Goal: Transaction & Acquisition: Book appointment/travel/reservation

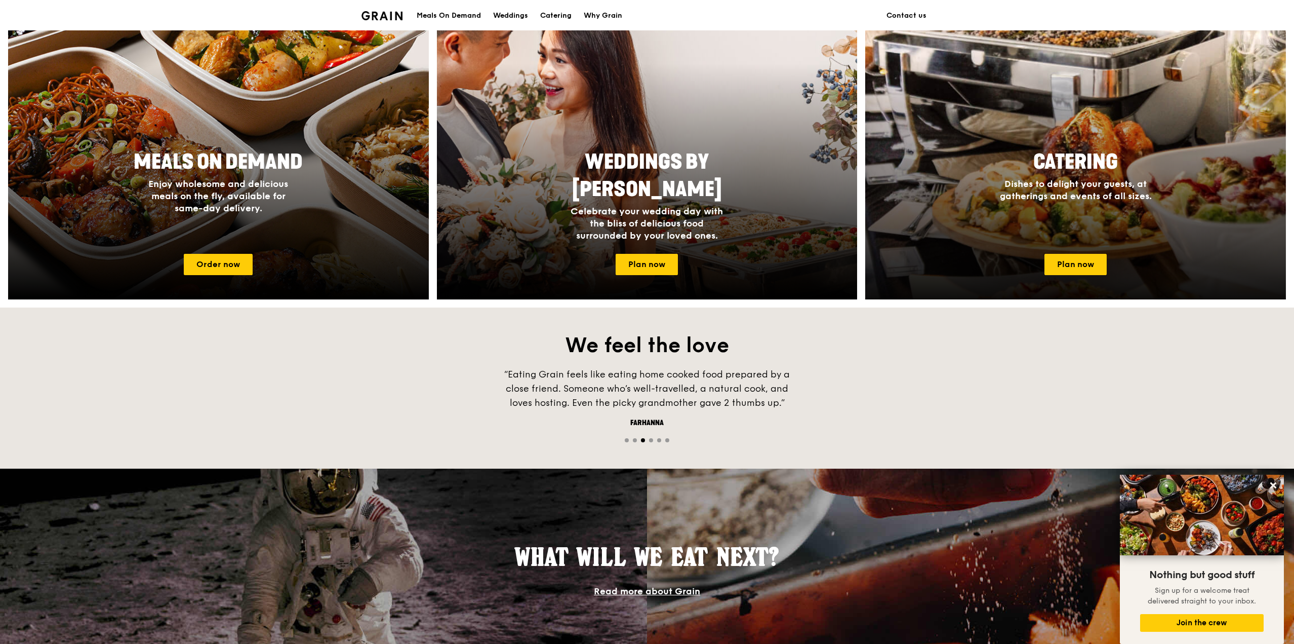
scroll to position [388, 0]
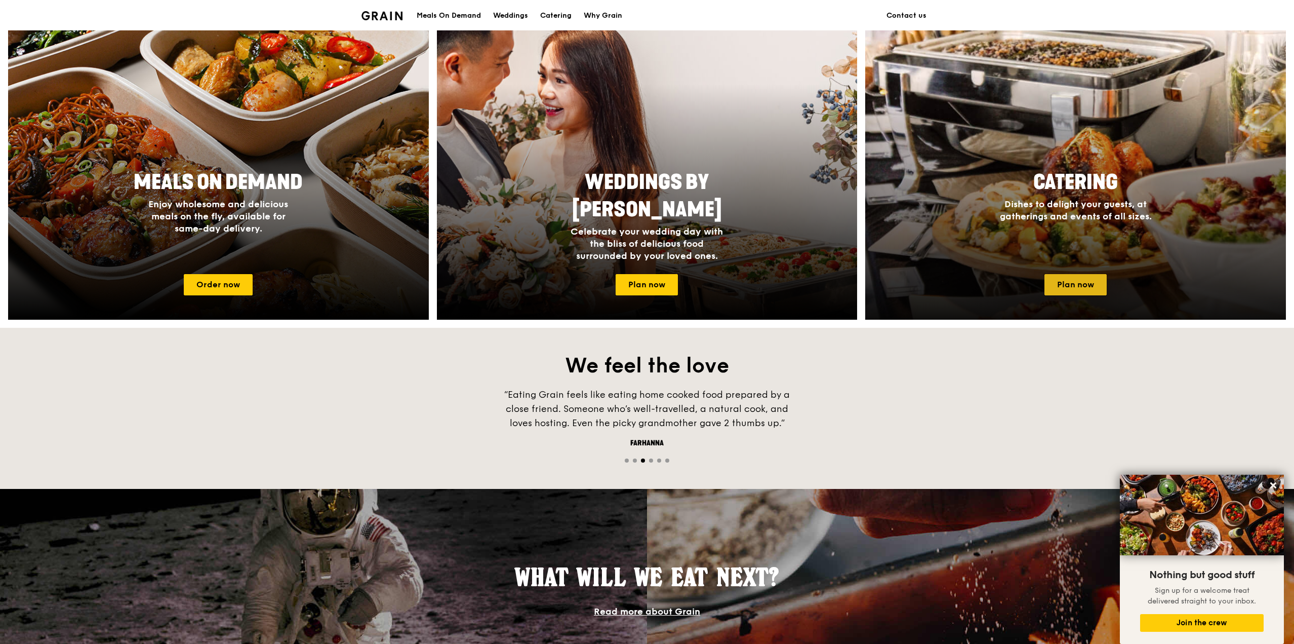
click at [1076, 278] on link "Plan now" at bounding box center [1076, 284] width 62 height 21
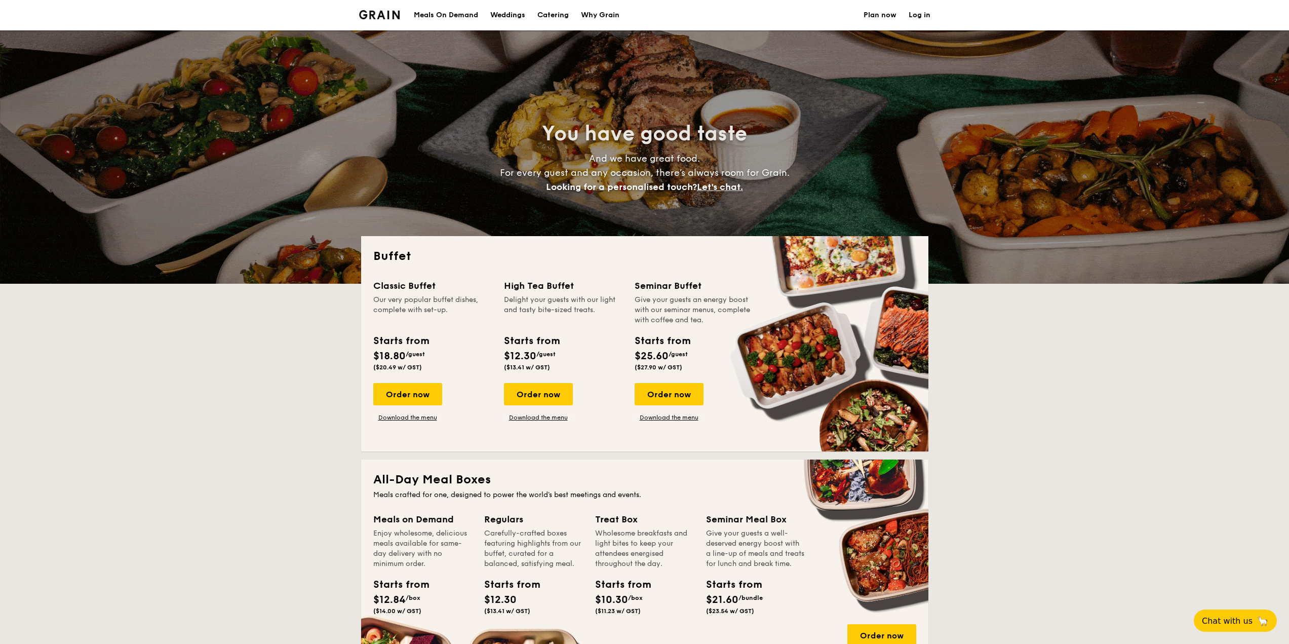
select select
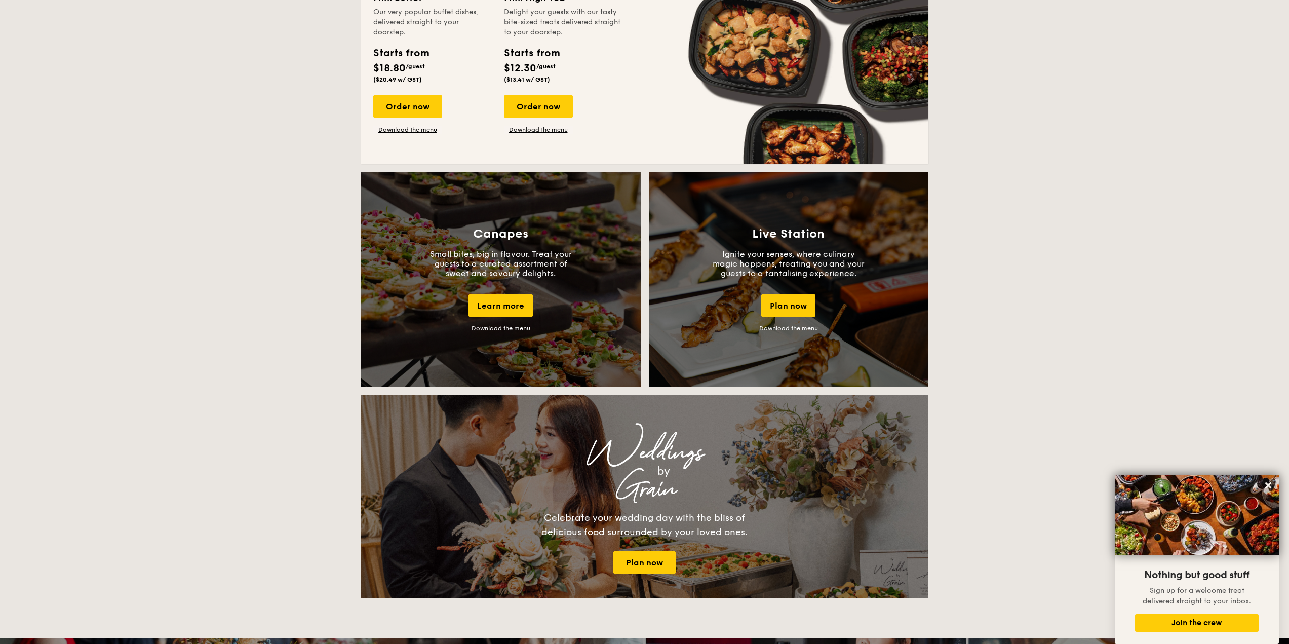
scroll to position [743, 0]
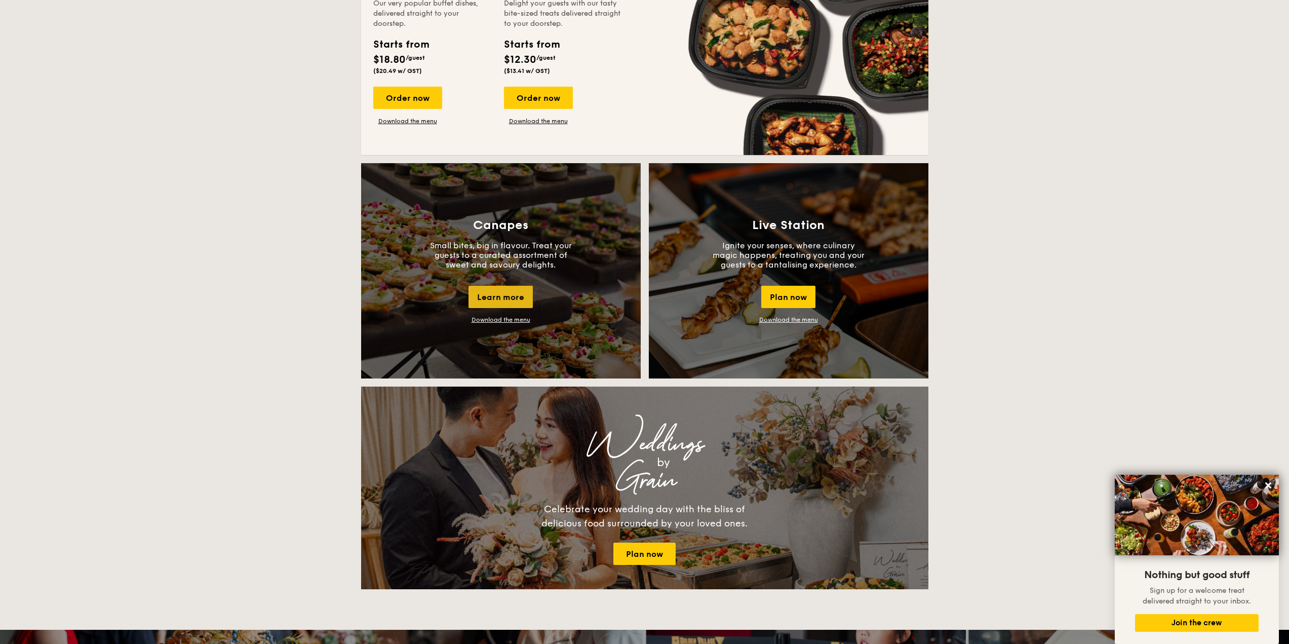
click at [504, 300] on div "Learn more" at bounding box center [500, 297] width 64 height 22
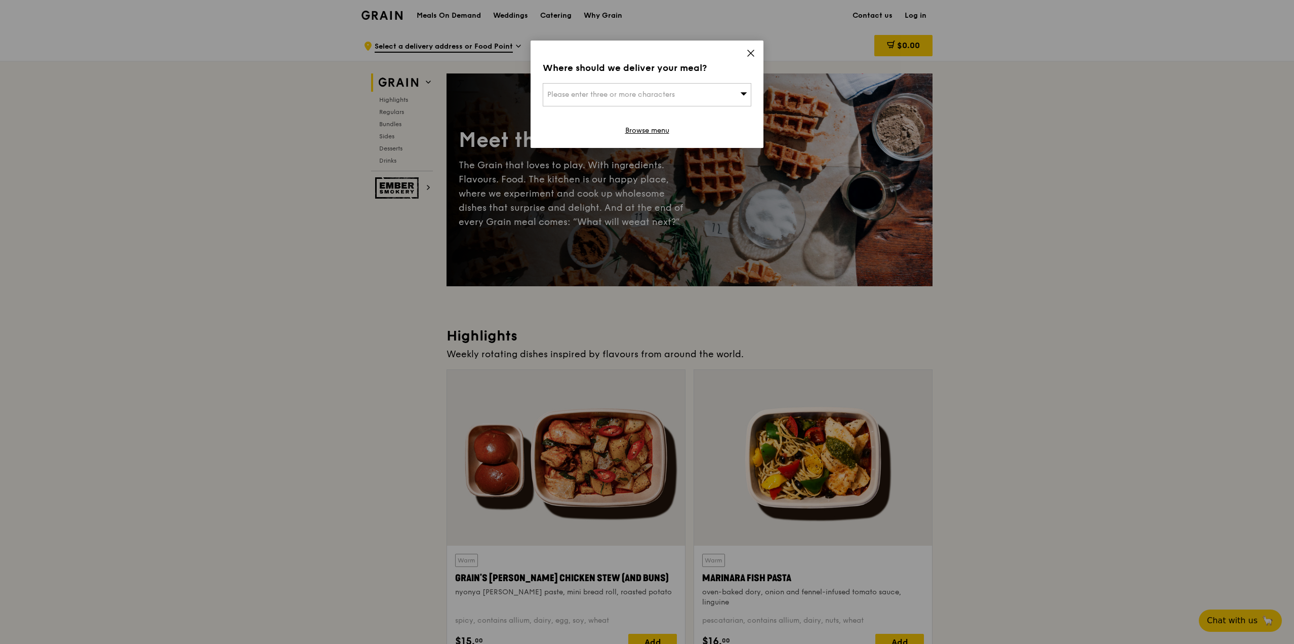
click at [751, 53] on icon at bounding box center [751, 53] width 6 height 6
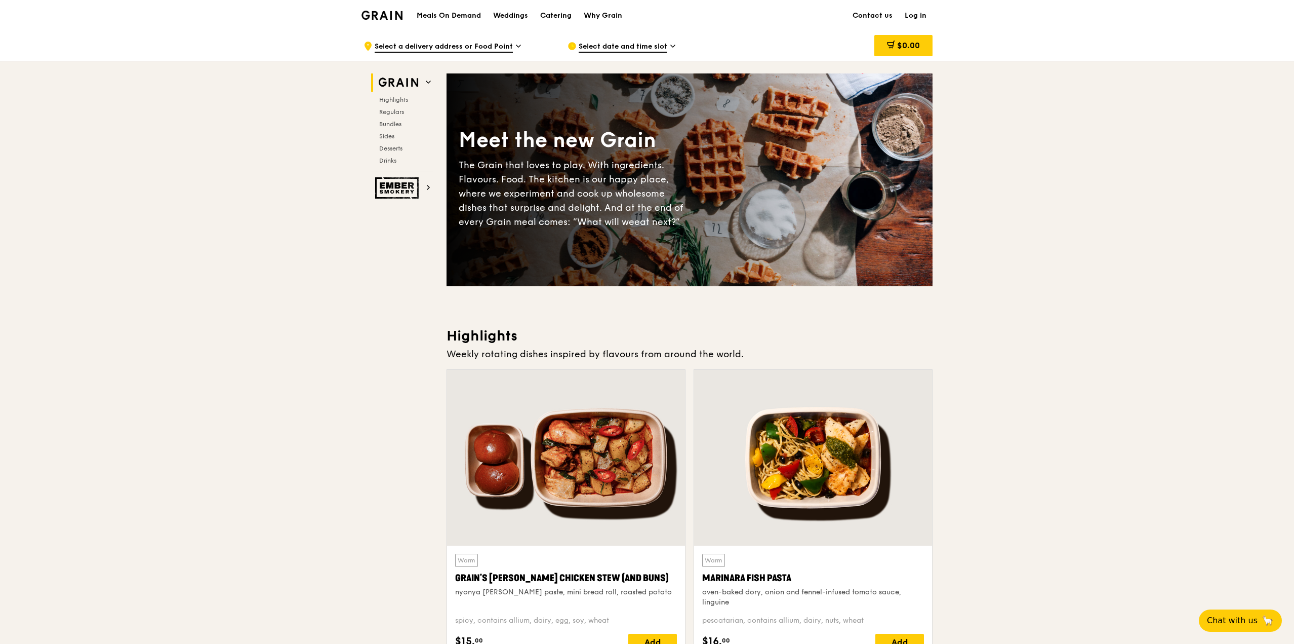
click at [460, 43] on span "Select a delivery address or Food Point" at bounding box center [444, 47] width 138 height 11
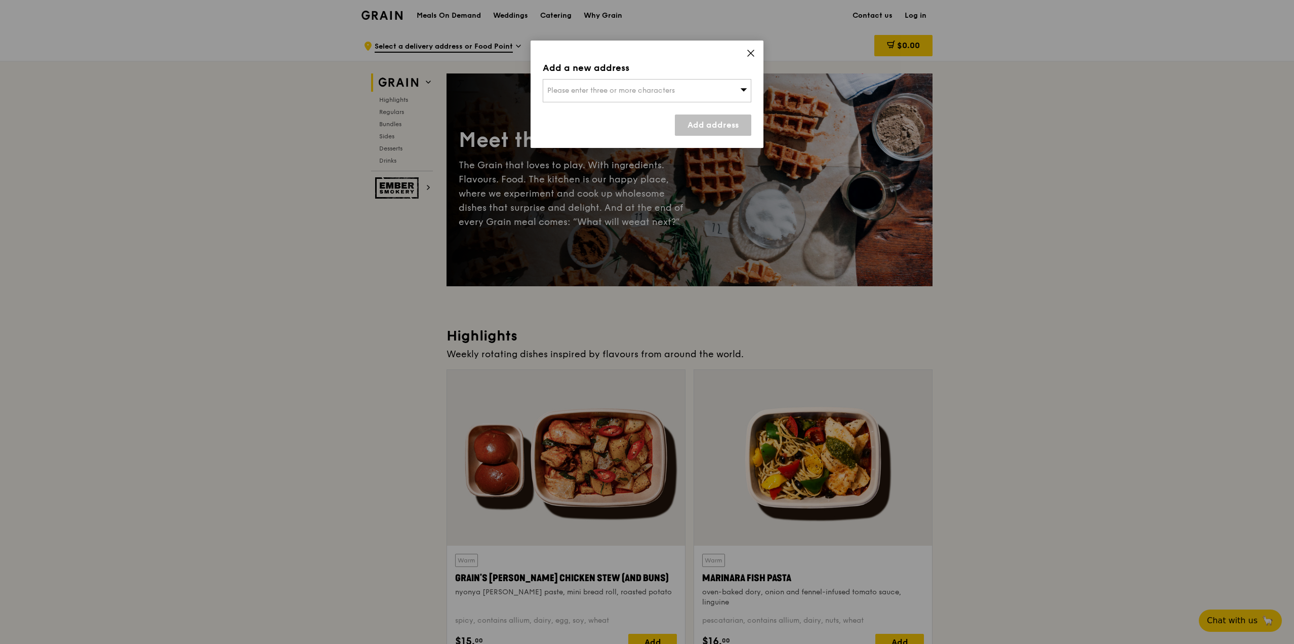
click at [600, 90] on span "Please enter three or more characters" at bounding box center [611, 90] width 128 height 9
type input "ioi"
click at [605, 113] on div "2 Central Boulevard, Ioi Central Boulevard Towers" at bounding box center [622, 111] width 150 height 10
click at [718, 123] on link "Add address" at bounding box center [713, 124] width 76 height 21
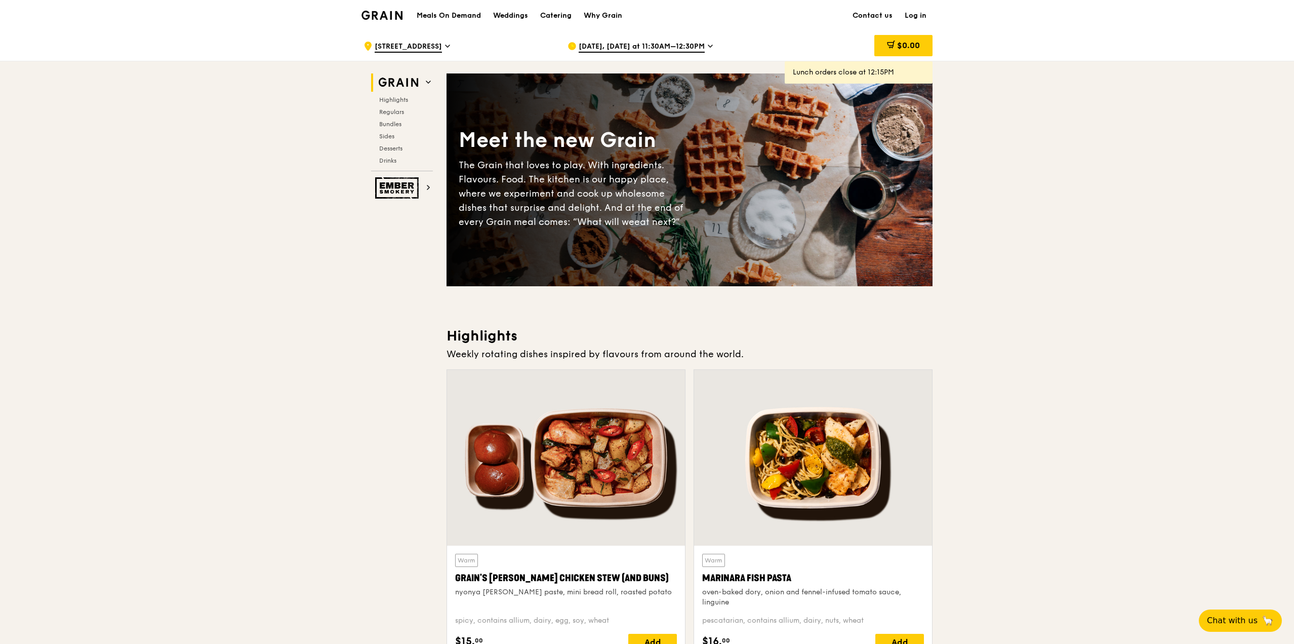
click at [624, 49] on span "Sep 15, Today at 11:30AM–12:30PM" at bounding box center [642, 47] width 126 height 11
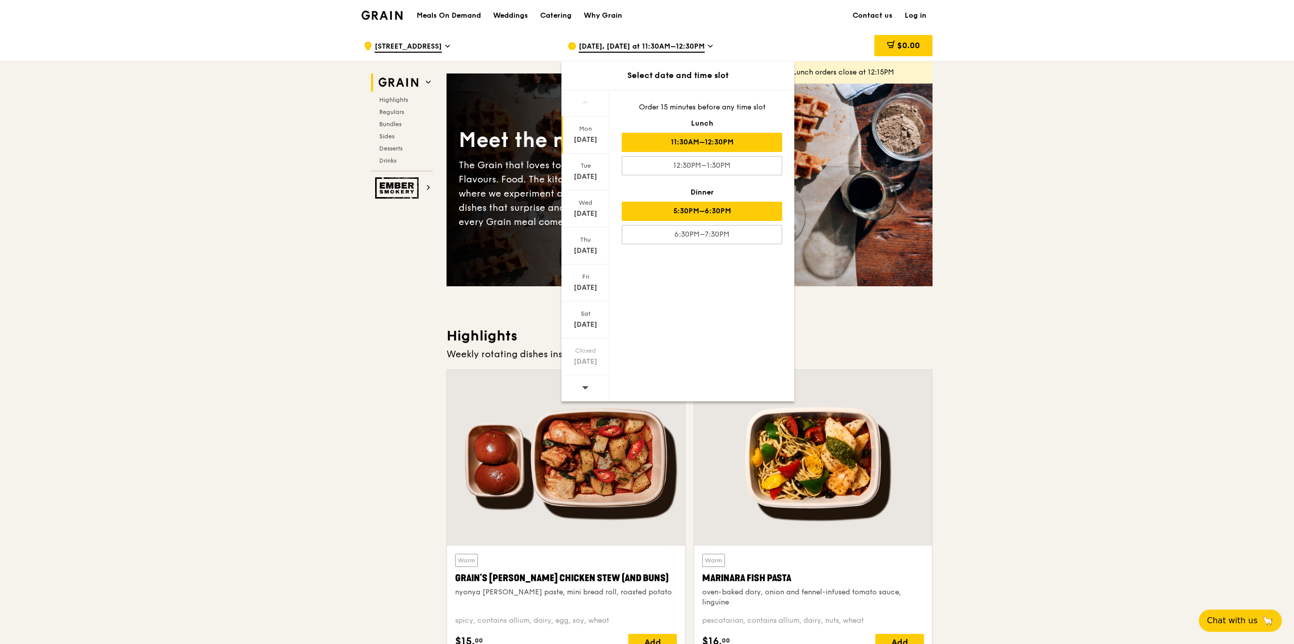
click at [716, 211] on div "5:30PM–6:30PM" at bounding box center [702, 211] width 161 height 19
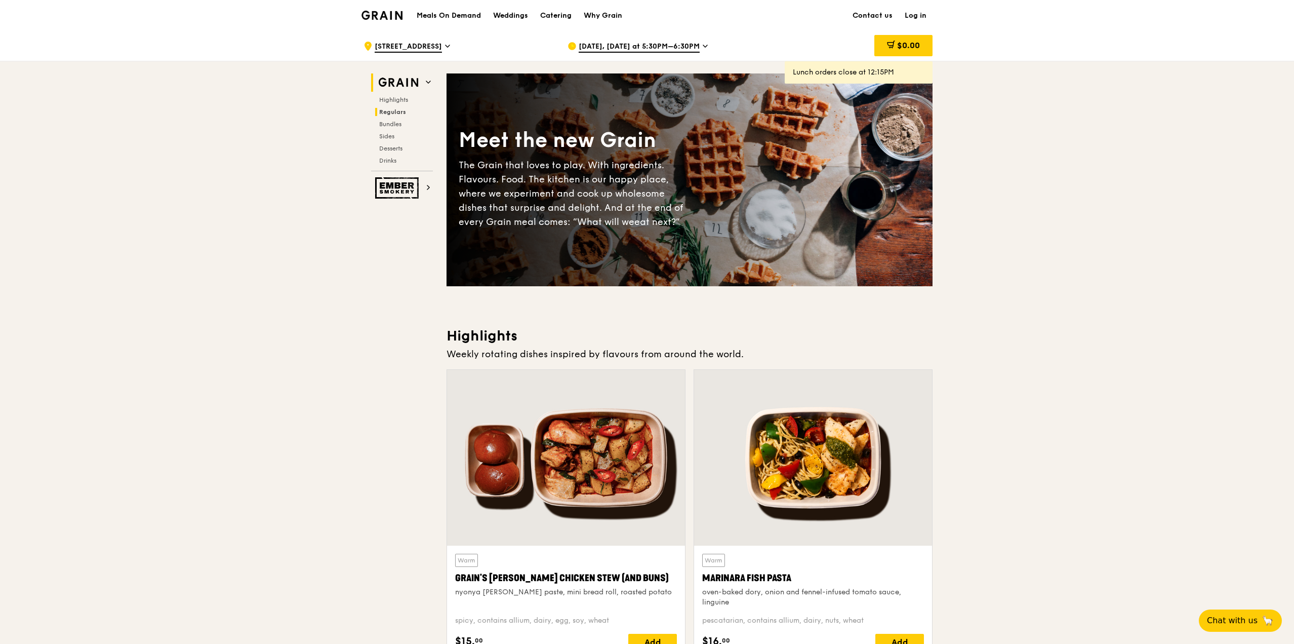
click at [395, 112] on span "Regulars" at bounding box center [392, 111] width 27 height 7
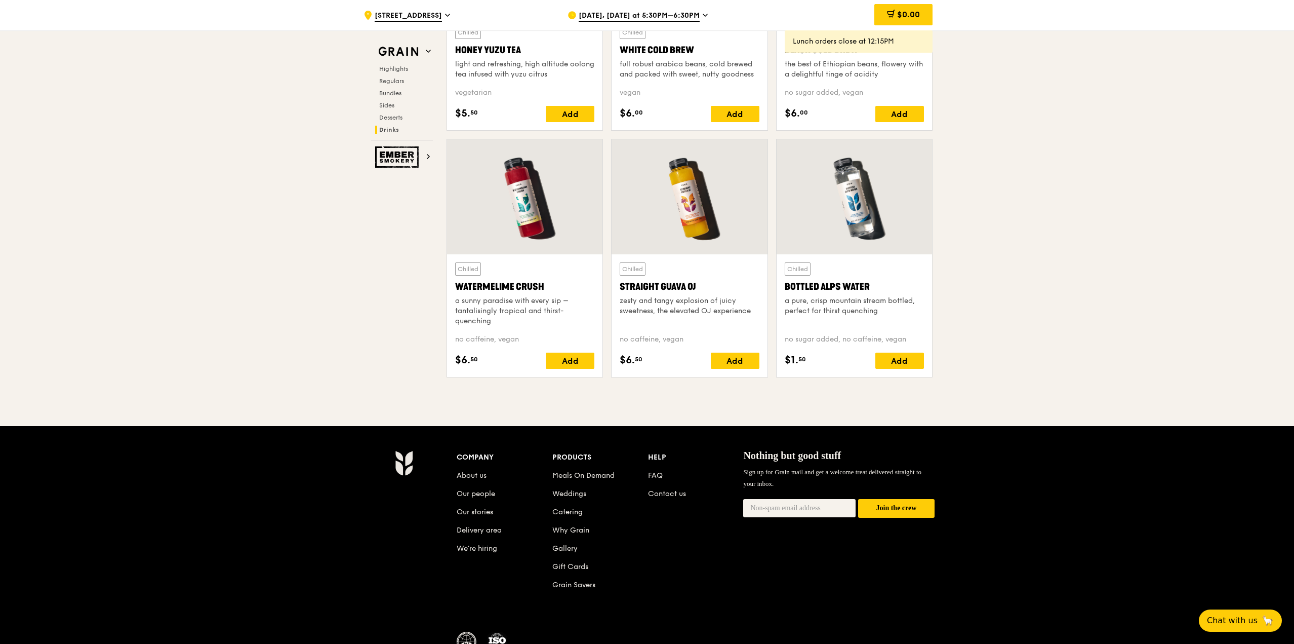
scroll to position [4004, 0]
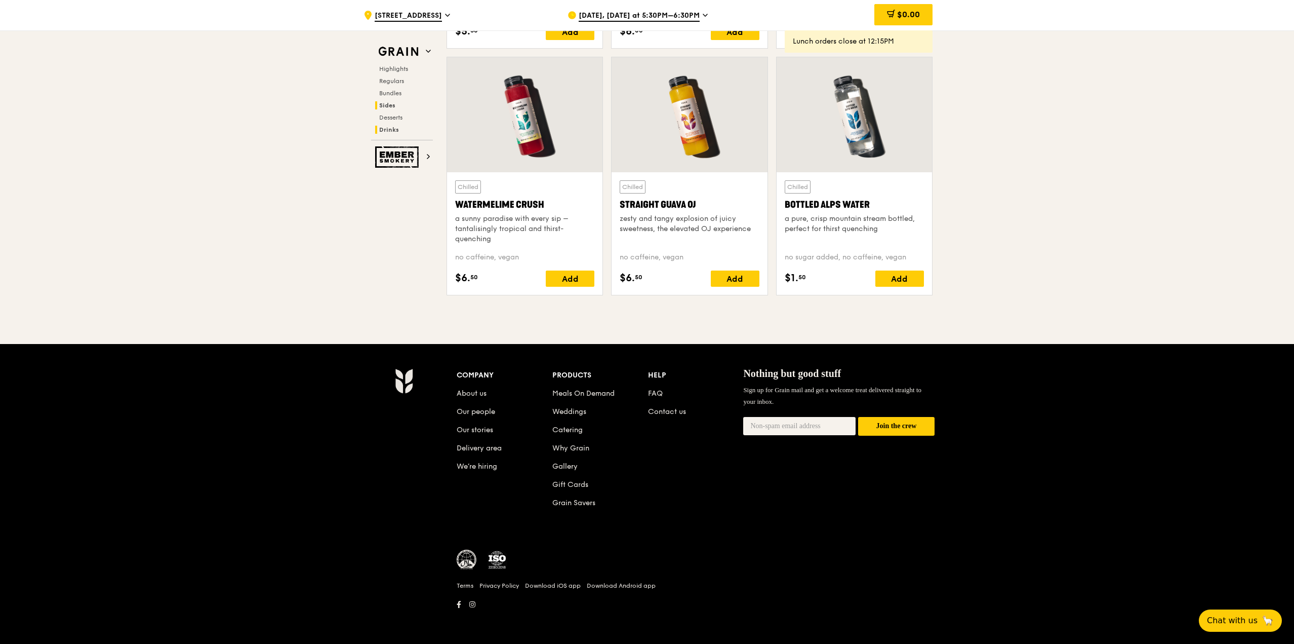
click at [404, 106] on h2 "Sides" at bounding box center [404, 105] width 58 height 8
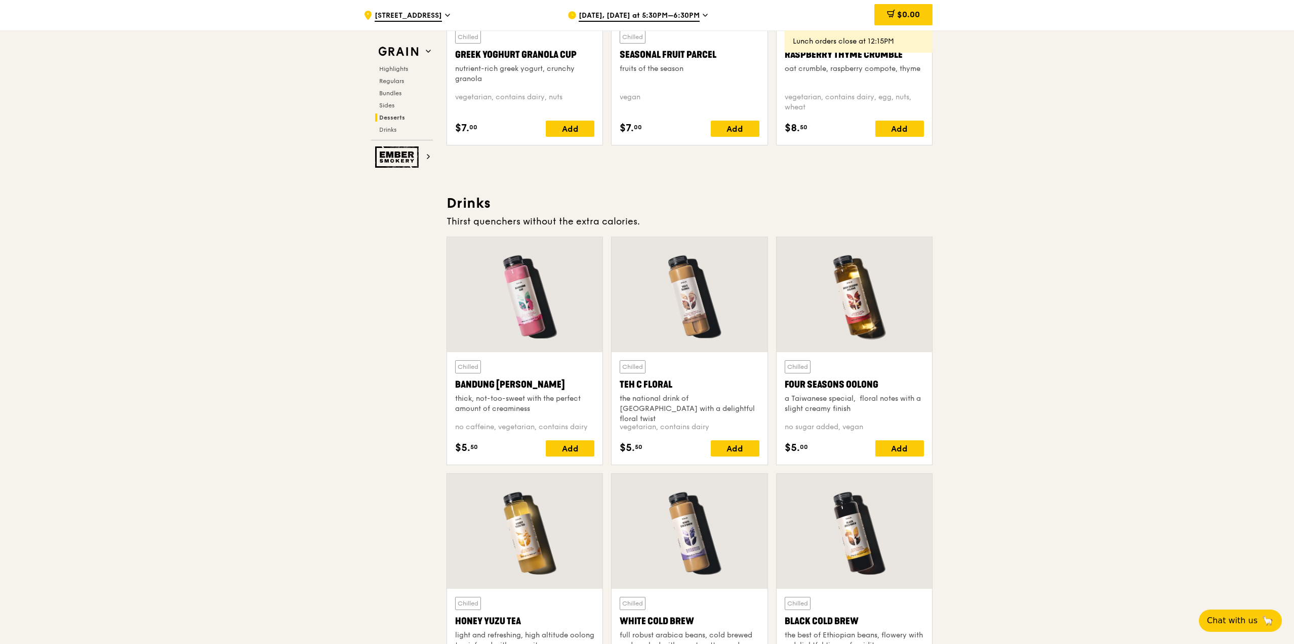
scroll to position [3354, 0]
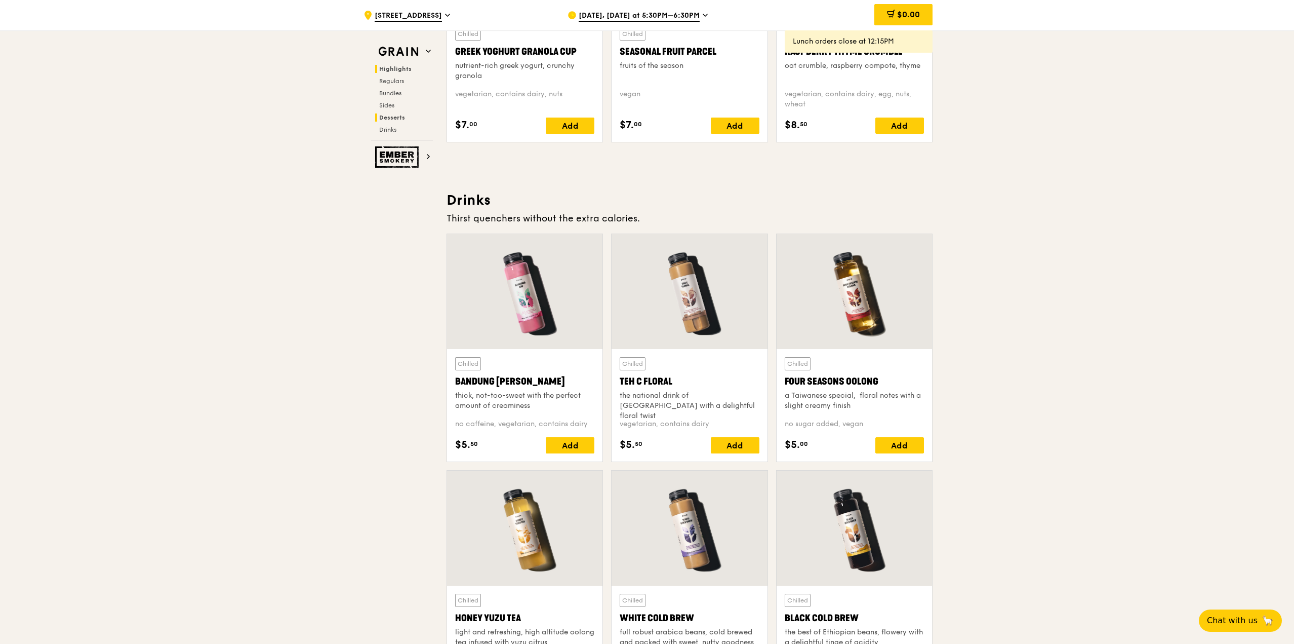
click at [391, 66] on span "Highlights" at bounding box center [395, 68] width 32 height 7
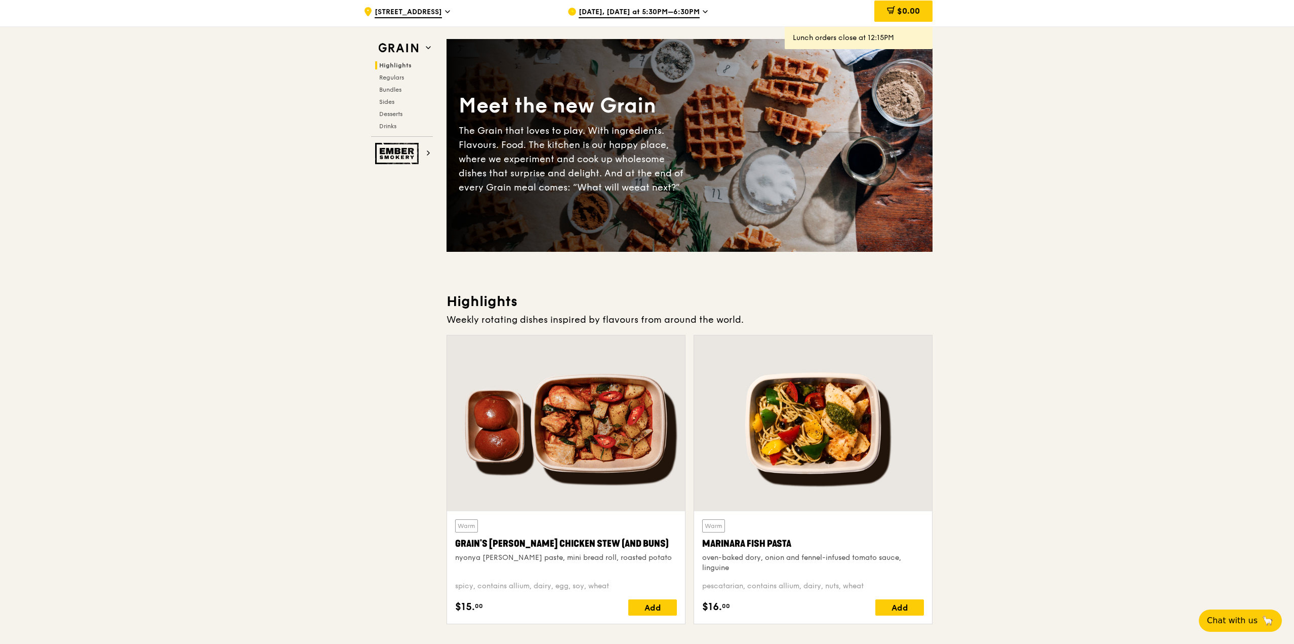
scroll to position [0, 0]
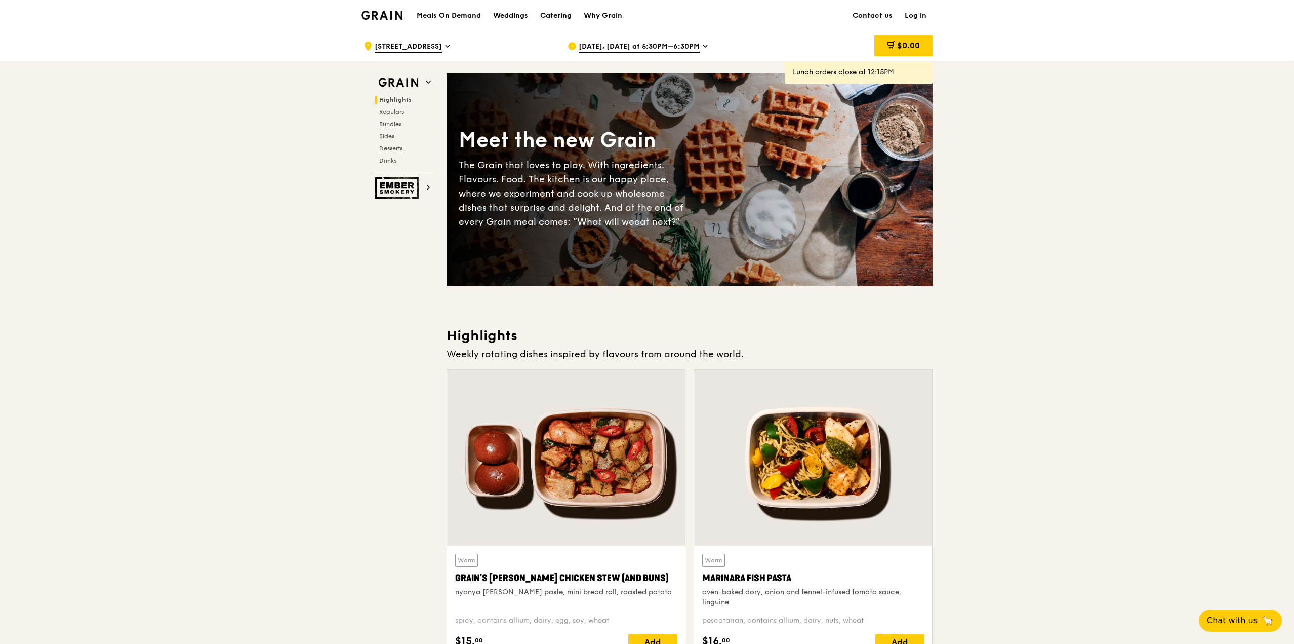
click at [564, 16] on div "Catering" at bounding box center [555, 16] width 31 height 30
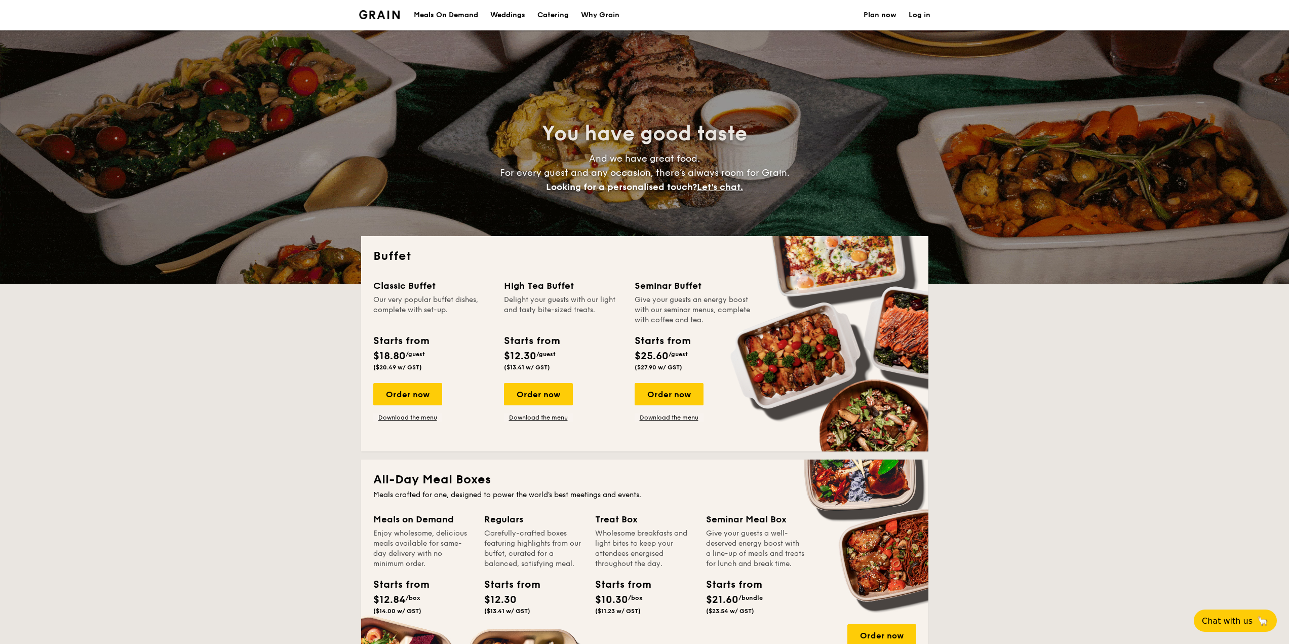
select select
click at [527, 394] on div "Order now" at bounding box center [538, 394] width 69 height 22
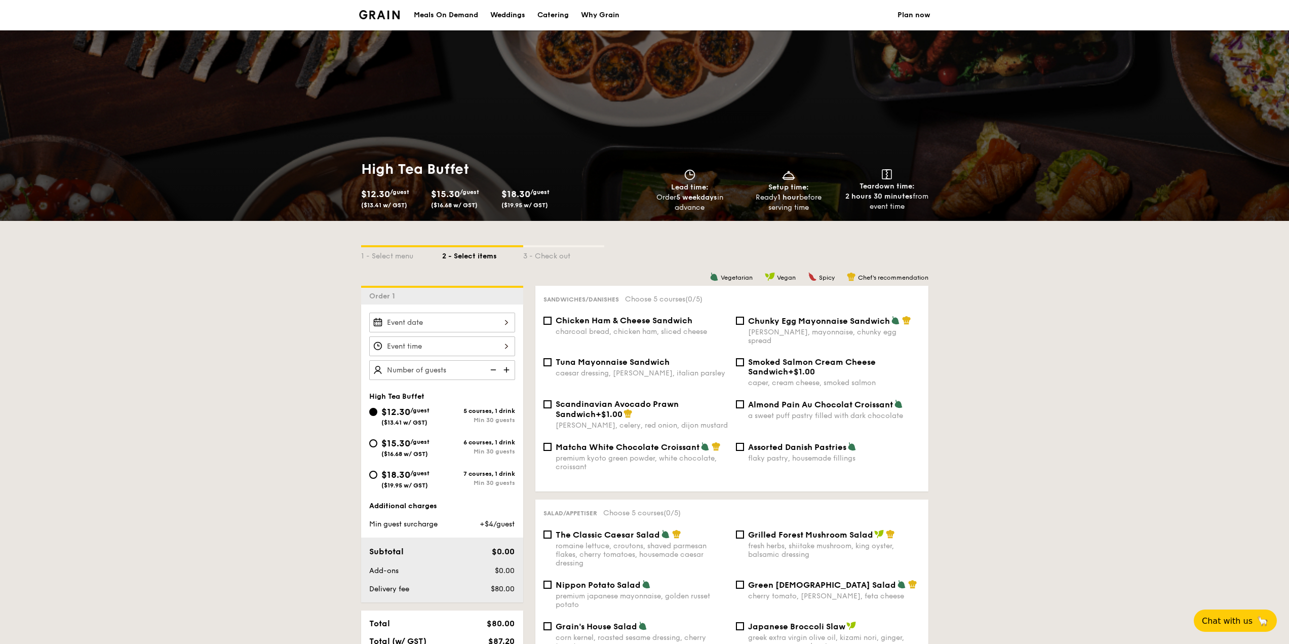
click at [401, 323] on div at bounding box center [442, 322] width 146 height 20
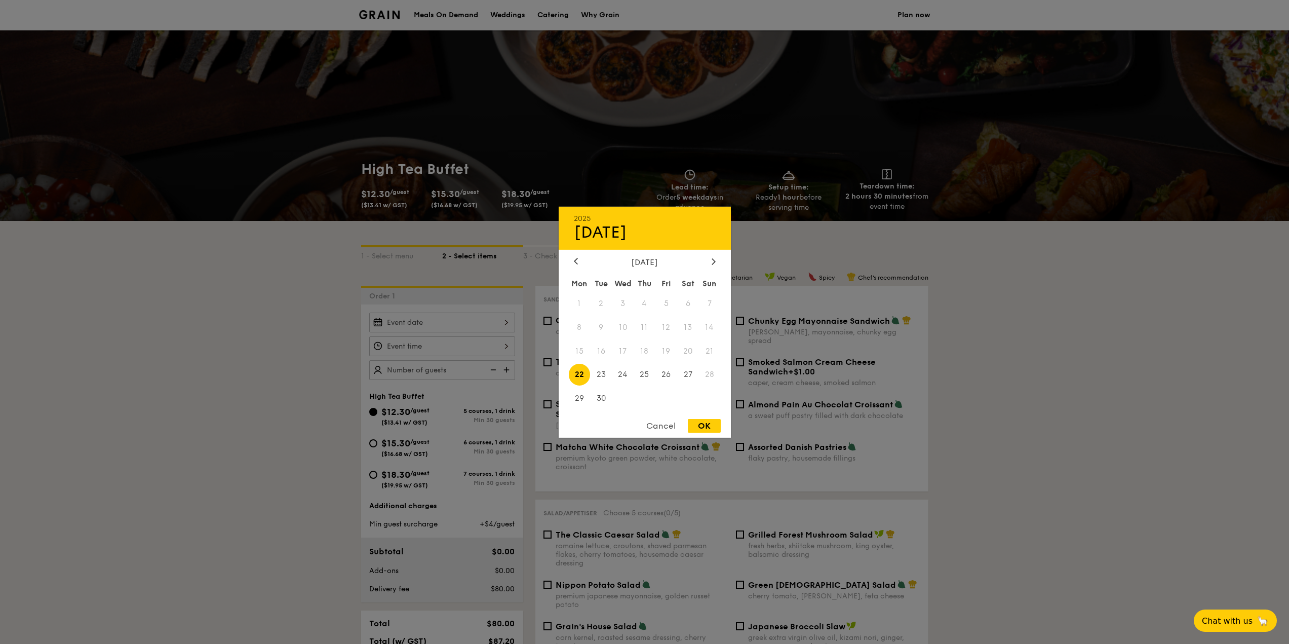
click at [577, 354] on span "15" at bounding box center [580, 351] width 22 height 22
click at [655, 422] on div "Cancel" at bounding box center [661, 426] width 50 height 14
